Goal: Task Accomplishment & Management: Complete application form

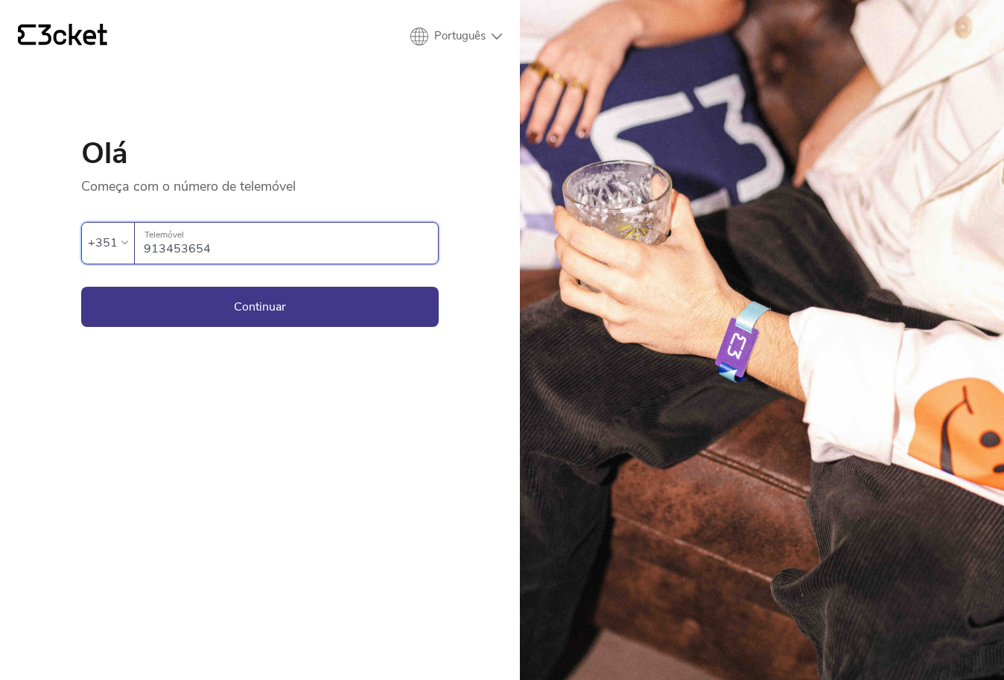
type input "913453654"
click at [260, 306] on button "Continuar" at bounding box center [260, 307] width 358 height 40
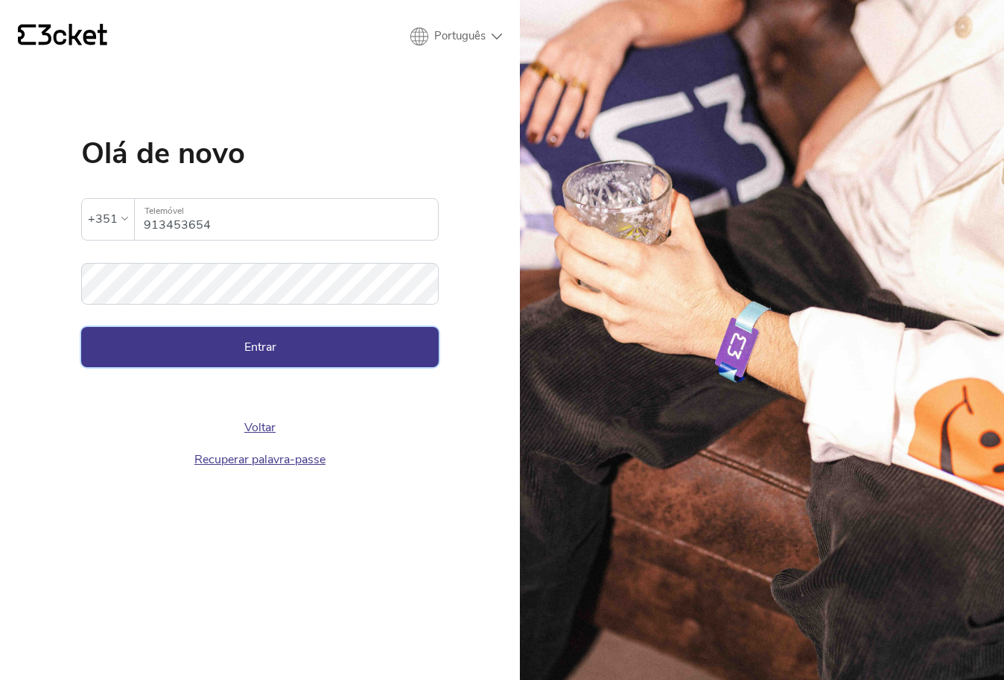
click at [218, 353] on button "Entrar" at bounding box center [260, 347] width 358 height 40
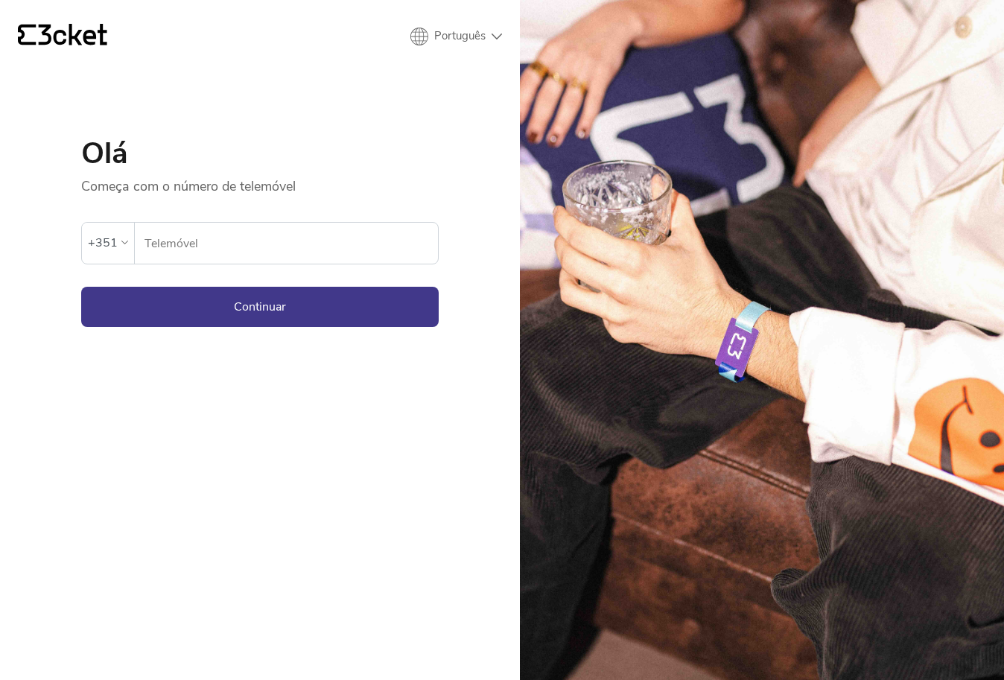
click at [298, 228] on input "Telemóvel" at bounding box center [291, 243] width 294 height 41
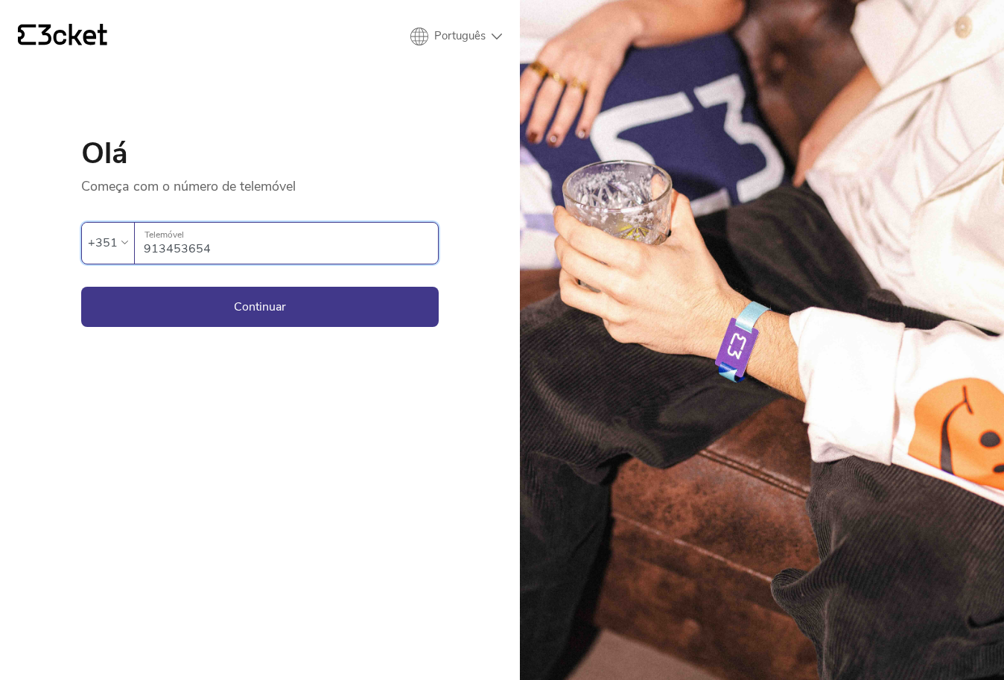
type input "913453654"
click at [260, 306] on button "Continuar" at bounding box center [260, 307] width 358 height 40
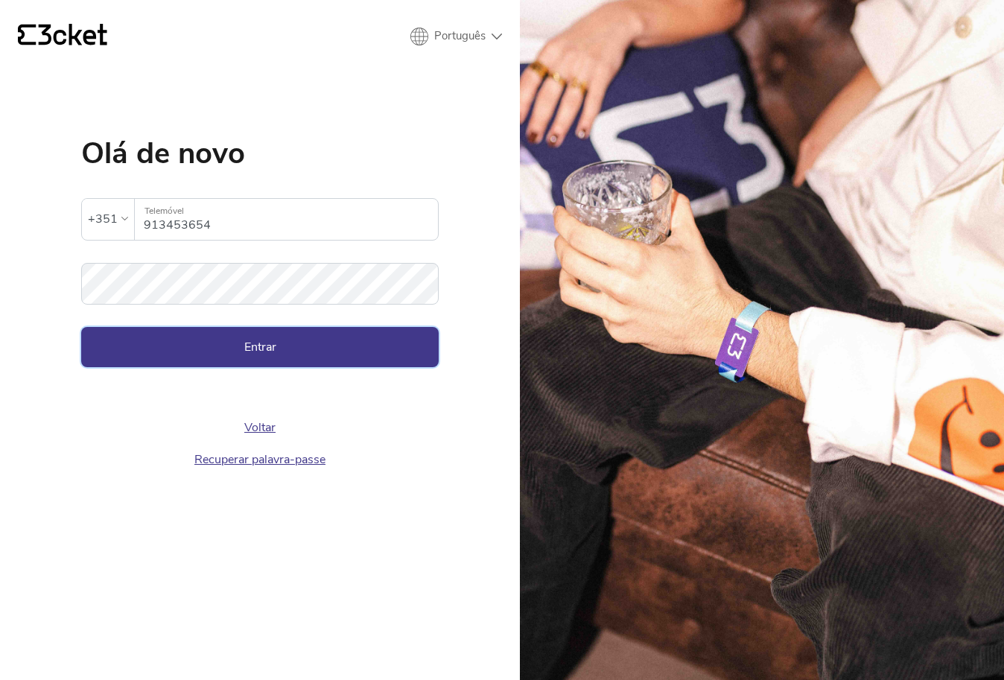
click at [223, 336] on button "Entrar" at bounding box center [260, 347] width 358 height 40
